Goal: Transaction & Acquisition: Purchase product/service

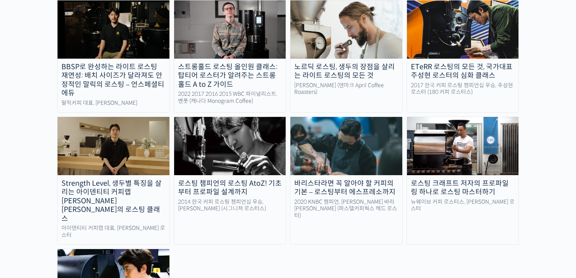
scroll to position [744, 0]
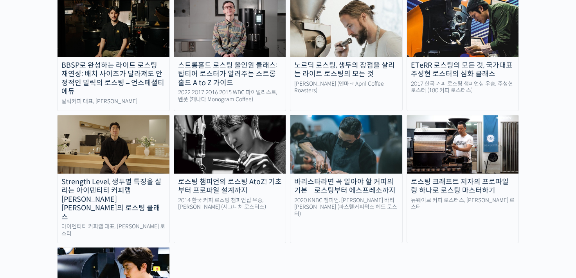
click at [357, 126] on img at bounding box center [347, 145] width 112 height 58
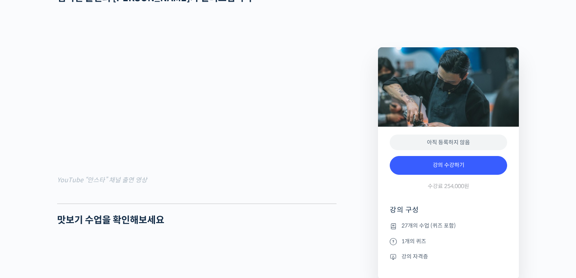
scroll to position [392, 0]
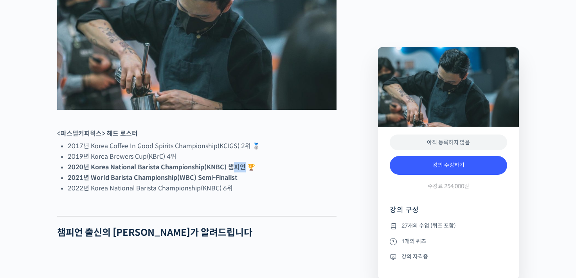
drag, startPoint x: 233, startPoint y: 197, endPoint x: 244, endPoint y: 195, distance: 10.7
click at [244, 171] on strong "2020년 Korea National Barista Championship(KNBC) 챔피언 🏆" at bounding box center [162, 167] width 188 height 8
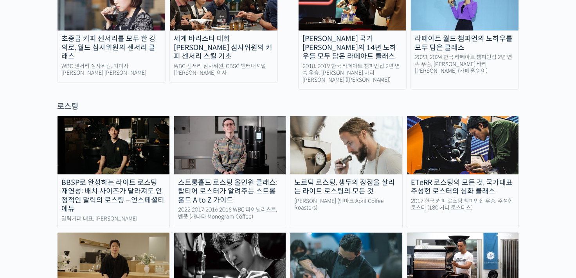
scroll to position [705, 0]
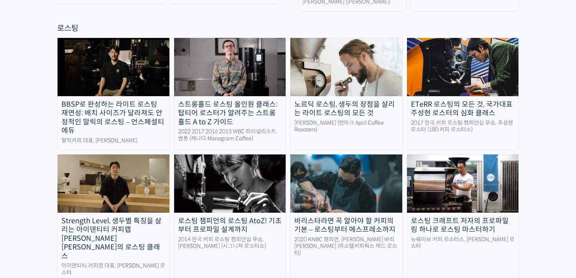
click at [221, 155] on img at bounding box center [230, 184] width 112 height 58
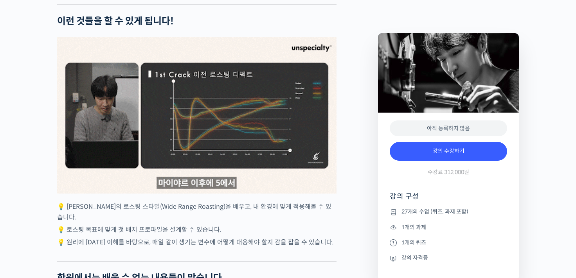
scroll to position [1527, 0]
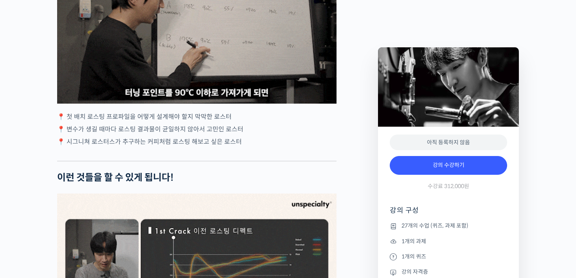
click at [235, 69] on div "3 / 3" at bounding box center [197, 25] width 280 height 157
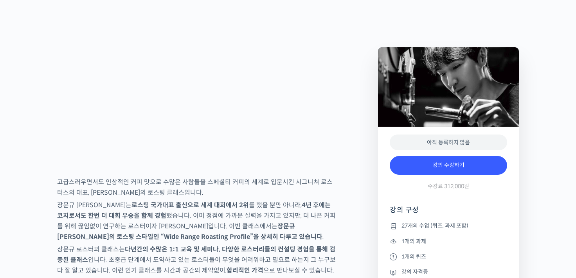
scroll to position [1135, 0]
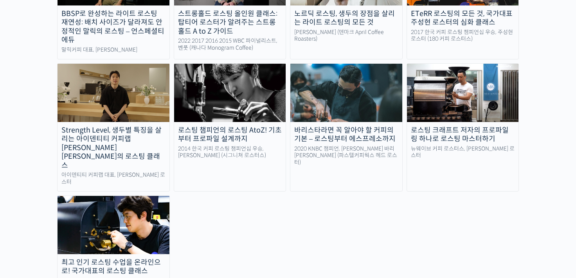
scroll to position [744, 0]
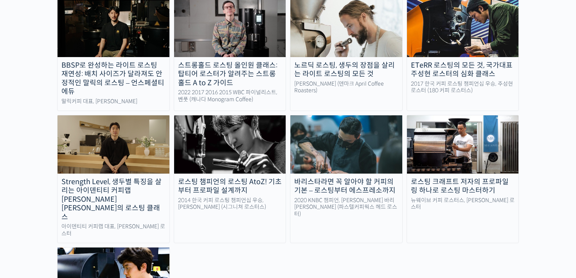
click at [374, 125] on img at bounding box center [347, 145] width 112 height 58
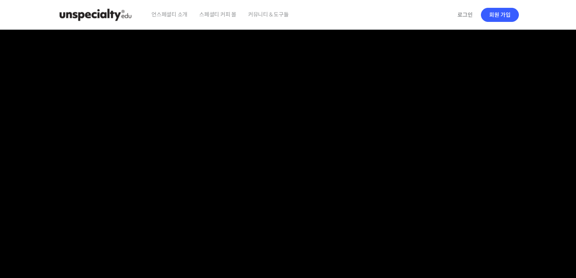
drag, startPoint x: 188, startPoint y: 64, endPoint x: 226, endPoint y: 60, distance: 37.8
click at [222, 60] on video at bounding box center [288, 165] width 462 height 270
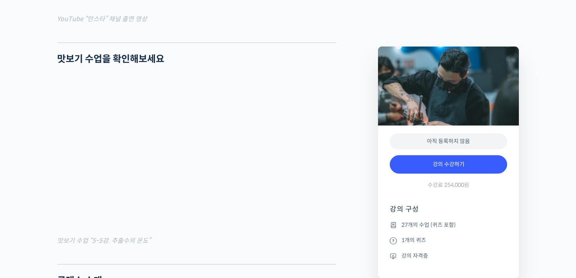
scroll to position [861, 0]
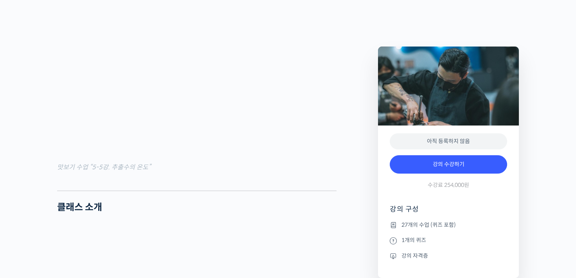
drag, startPoint x: 328, startPoint y: 219, endPoint x: 287, endPoint y: 213, distance: 41.5
click at [287, 191] on div at bounding box center [197, 185] width 280 height 12
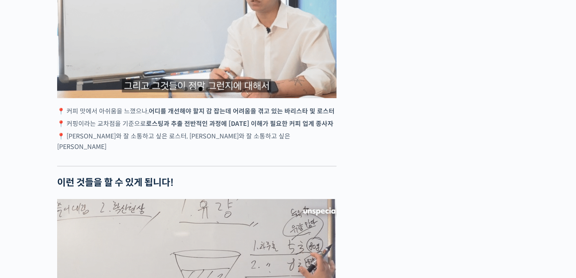
scroll to position [0, 0]
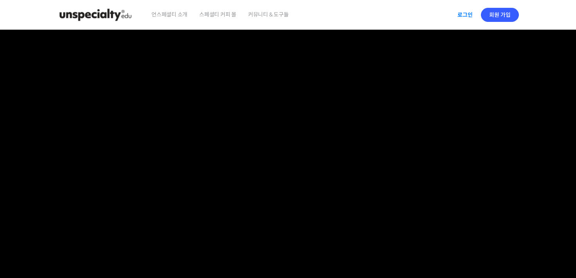
click at [463, 11] on link "로그인" at bounding box center [465, 15] width 25 height 18
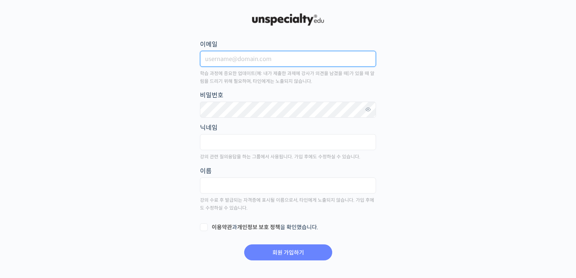
click at [290, 64] on input "이메일" at bounding box center [288, 59] width 176 height 16
click at [283, 18] on img at bounding box center [288, 20] width 77 height 16
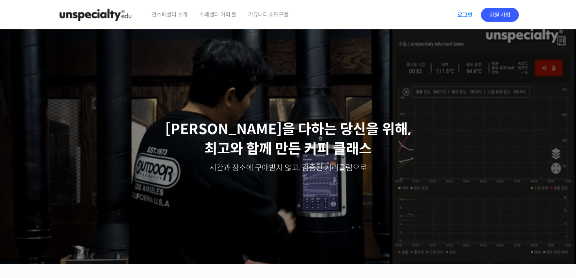
click at [466, 15] on link "로그인" at bounding box center [465, 15] width 25 height 18
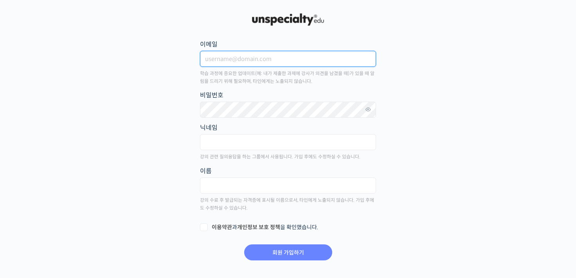
click at [241, 62] on input "이메일" at bounding box center [288, 59] width 176 height 16
type input "[EMAIL_ADDRESS][DOMAIN_NAME]"
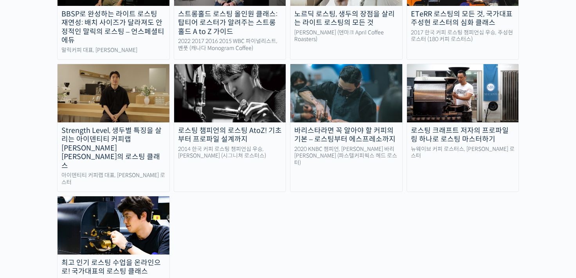
scroll to position [783, 0]
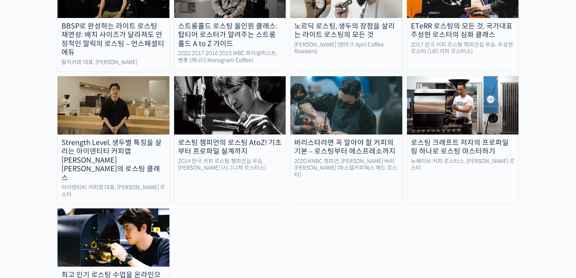
click at [375, 103] on link "바리스타라면 꼭 알아야 할 커피의 기본 – 로스팅부터 에스프레소까지 2020 KNBC 챔피언, 방현영 바리스타 (파스텔커피웍스 헤드 로스터)" at bounding box center [346, 140] width 113 height 128
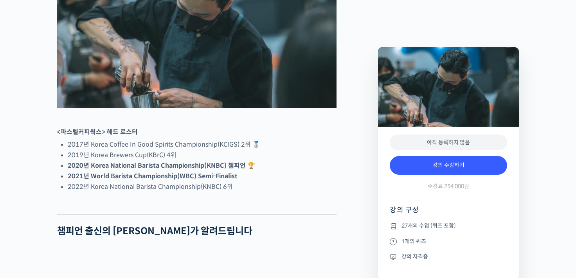
scroll to position [352, 0]
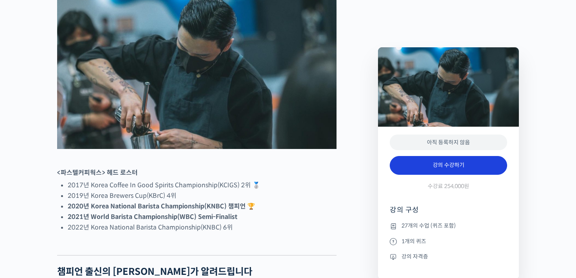
click at [471, 164] on link "강의 수강하기" at bounding box center [448, 165] width 117 height 19
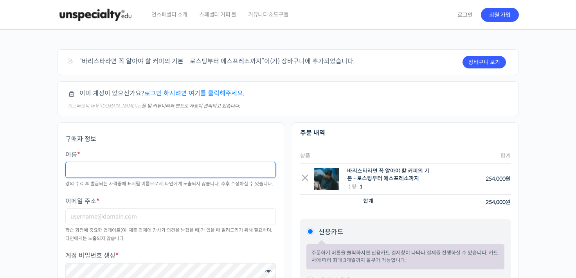
click at [192, 166] on input "이름 *" at bounding box center [170, 170] width 211 height 16
type input "d"
type input "안정훈"
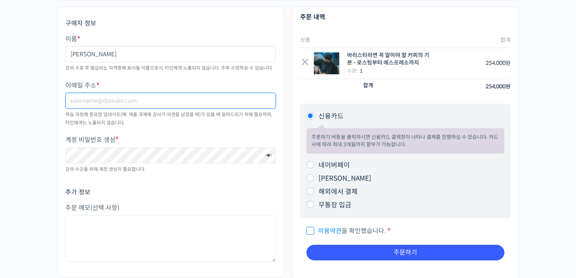
scroll to position [117, 0]
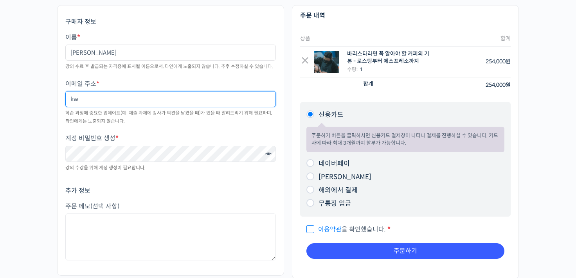
type input "kw"
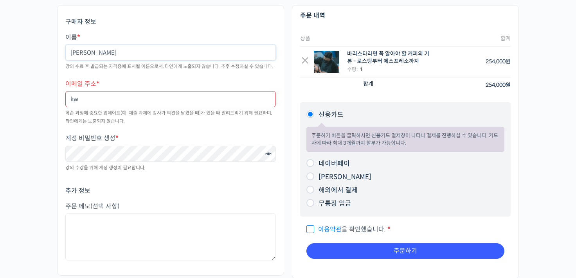
drag, startPoint x: 112, startPoint y: 49, endPoint x: 480, endPoint y: 224, distance: 407.4
click at [0, 78] on div "주문하기 장바구니 보기 “바리스타라면 꼭 알아야 할 커피의 기본 – 로스팅부터 에스프레소까지”이(가) 장바구니에 추가되었습니다. 이미 계정이 …" at bounding box center [288, 112] width 576 height 401
click at [146, 105] on input "kw" at bounding box center [170, 99] width 211 height 16
type input "k"
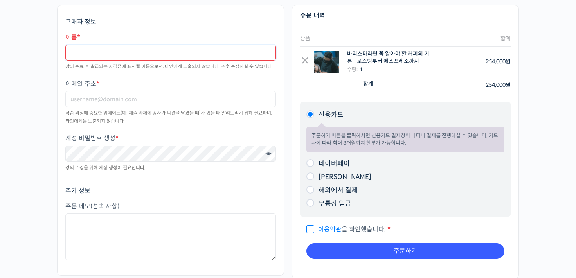
click at [159, 50] on input "이름 *" at bounding box center [170, 53] width 211 height 16
type input "d"
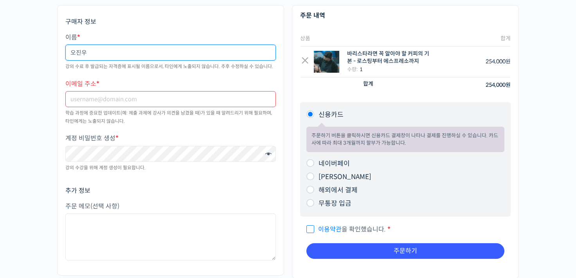
type input "오진우"
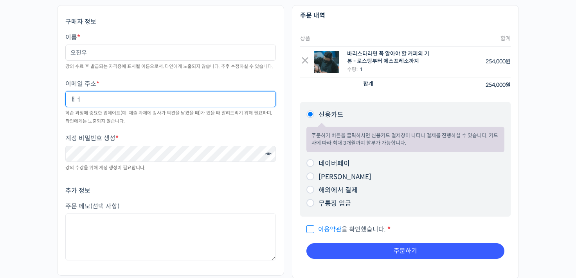
type input "ㅐ"
type input "ojw1230@gmail.com"
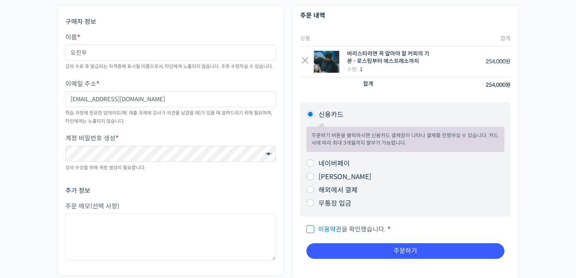
click at [310, 226] on input "이용약관 을 확인했습니다. *" at bounding box center [309, 226] width 5 height 5
checkbox input "true"
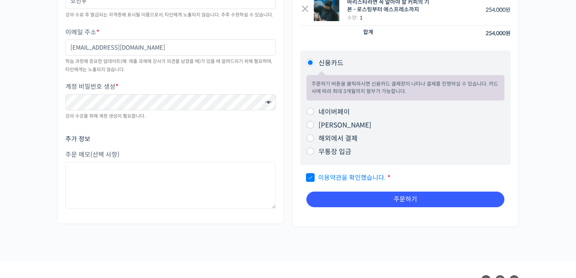
scroll to position [226, 0]
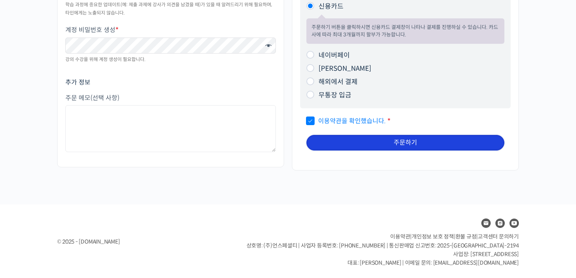
click at [392, 140] on button "주문하기" at bounding box center [406, 143] width 198 height 16
